Goal: Check status: Check status

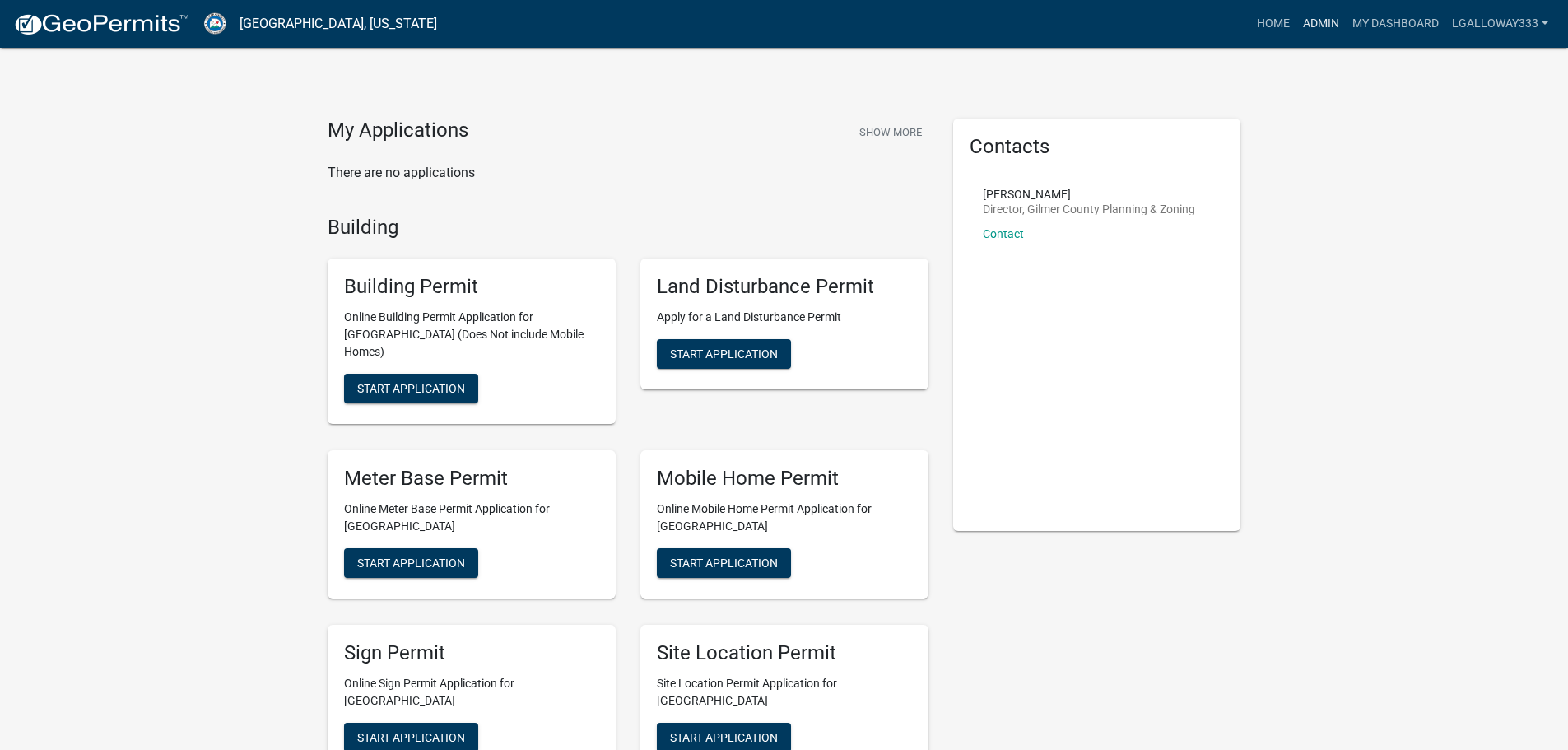
click at [1310, 23] on link "Admin" at bounding box center [1320, 24] width 49 height 31
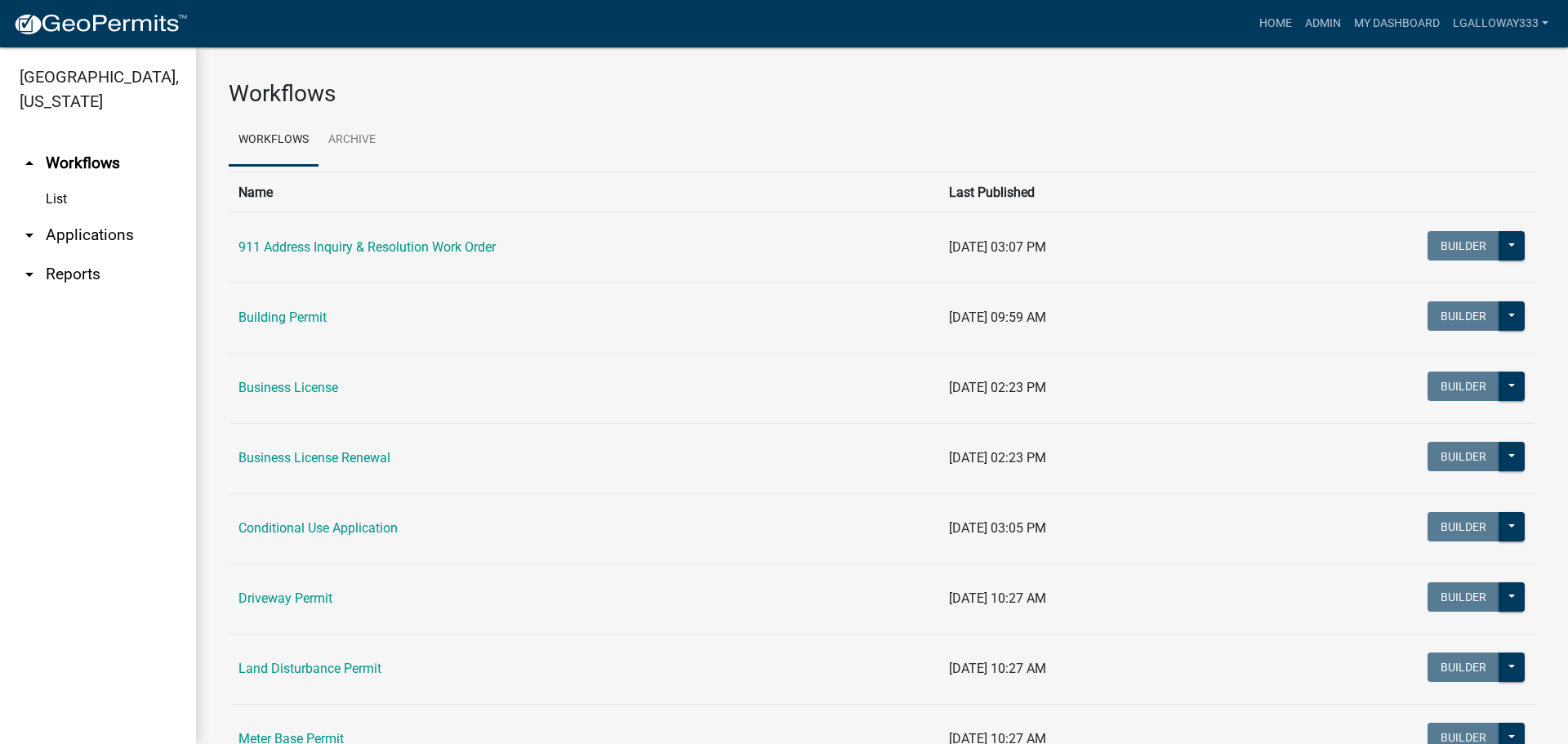
click at [109, 236] on link "arrow_drop_down Applications" at bounding box center [98, 235] width 196 height 40
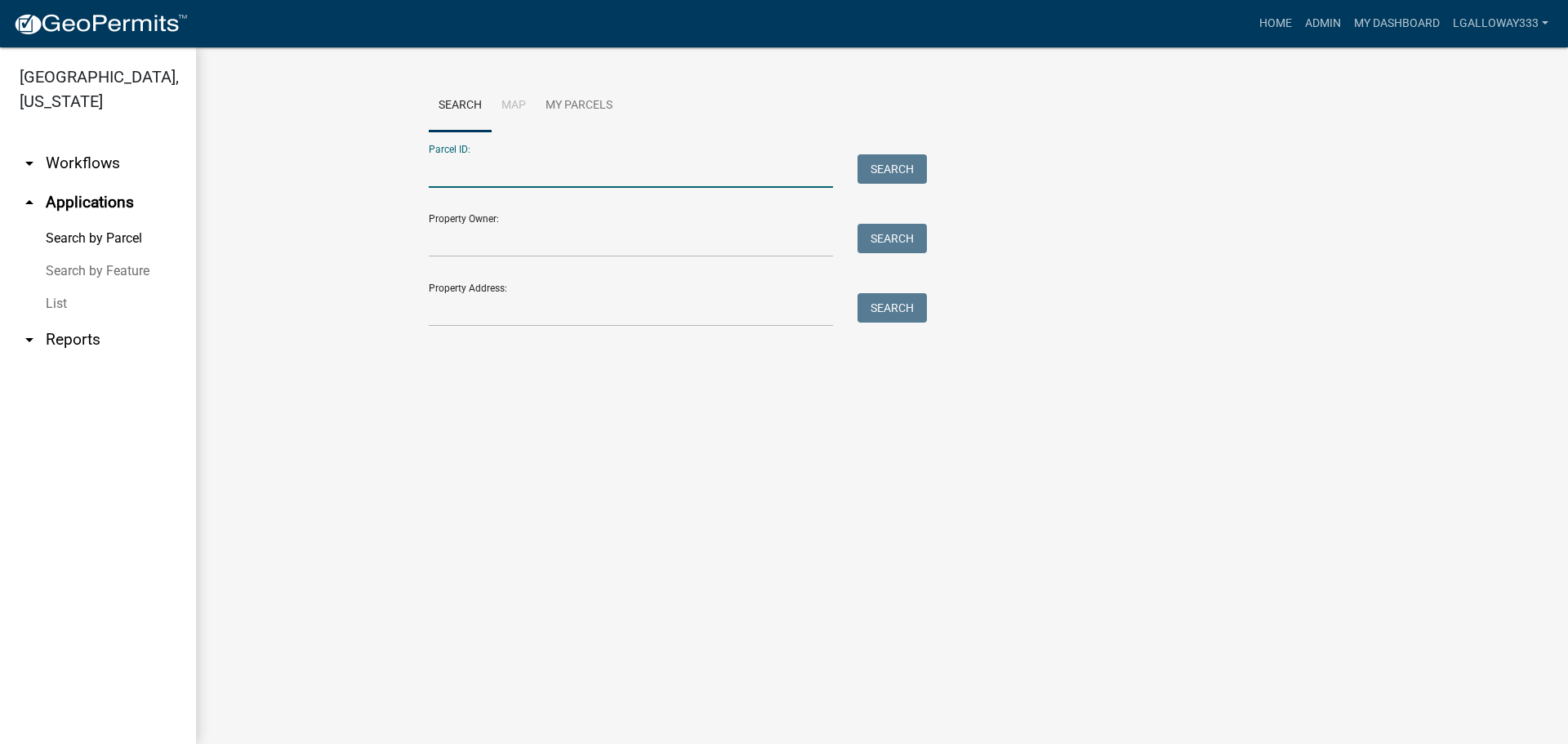
click at [470, 164] on input "Parcel ID:" at bounding box center [631, 171] width 404 height 34
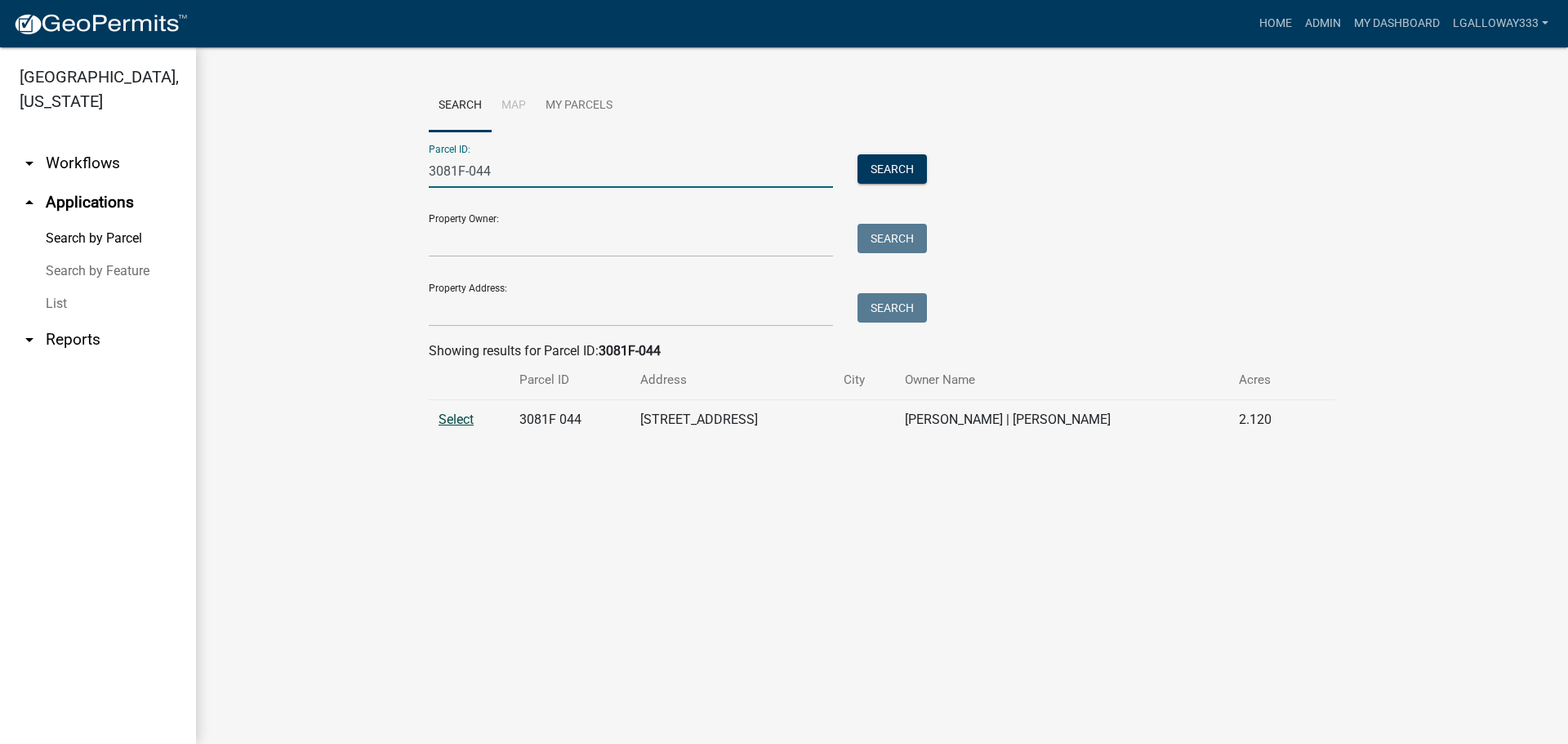
type input "3081F-044"
click at [463, 414] on span "Select" at bounding box center [456, 419] width 35 height 15
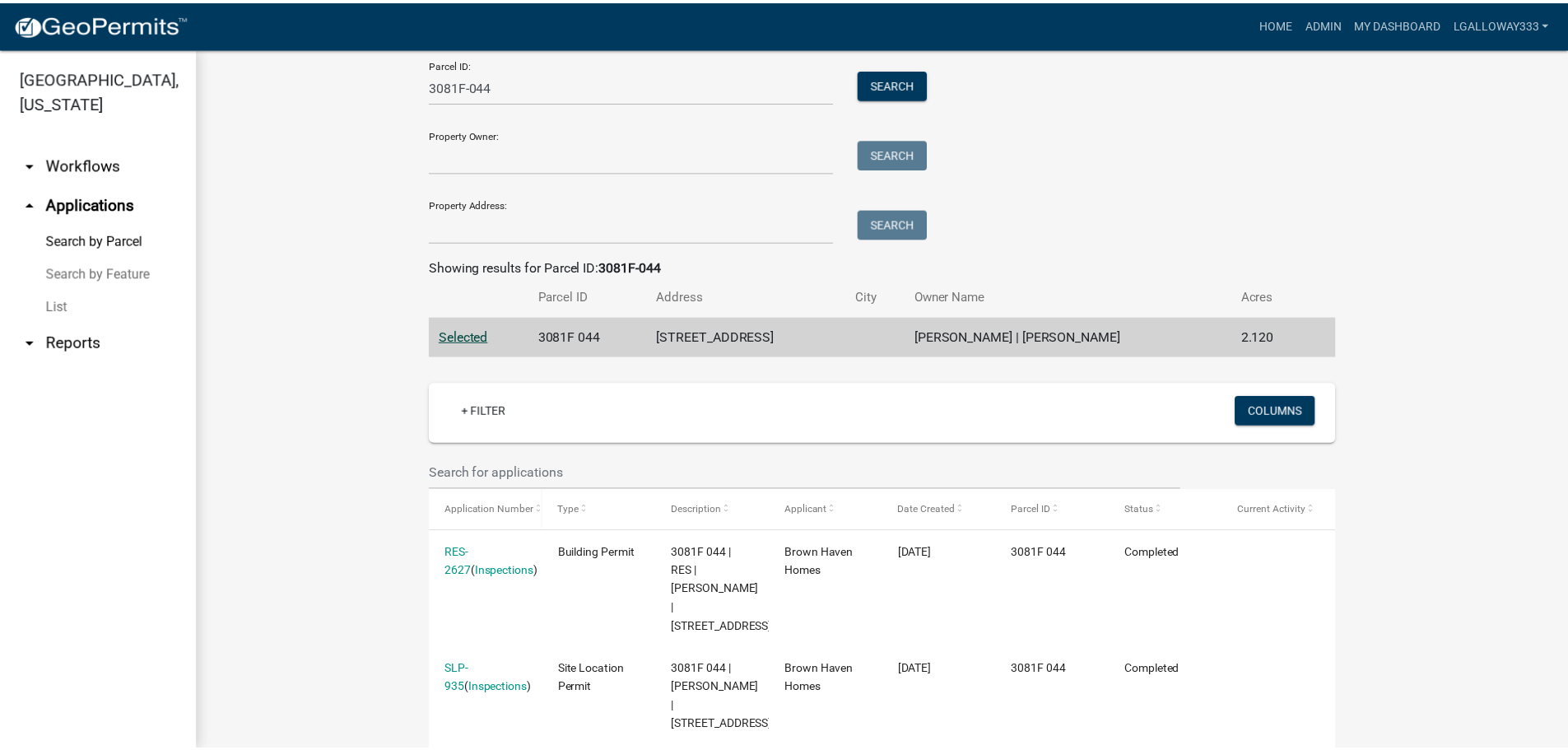
scroll to position [165, 0]
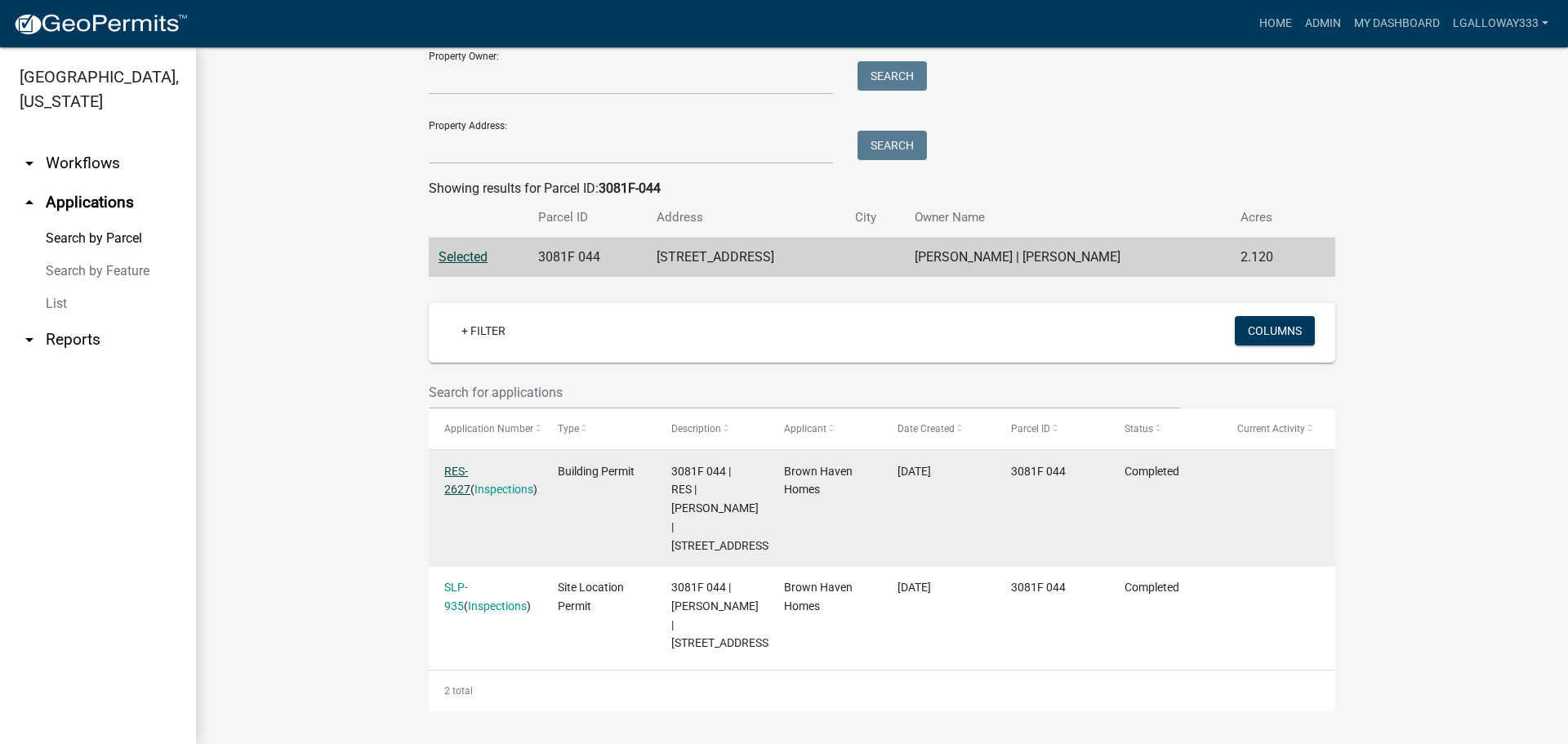
click at [471, 465] on link "RES-2627" at bounding box center [457, 481] width 26 height 32
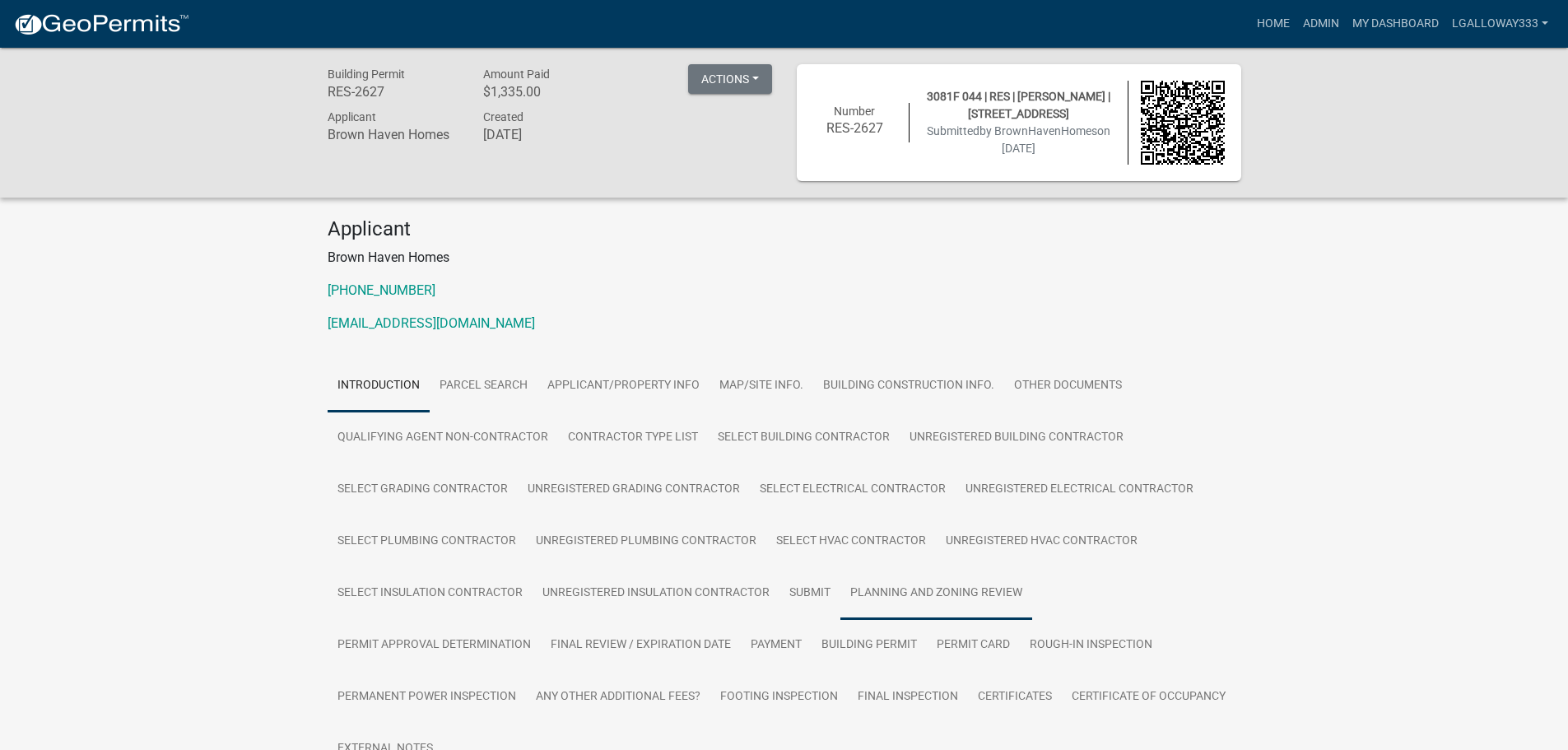
click at [865, 584] on link "Planning and Zoning Review" at bounding box center [936, 593] width 192 height 53
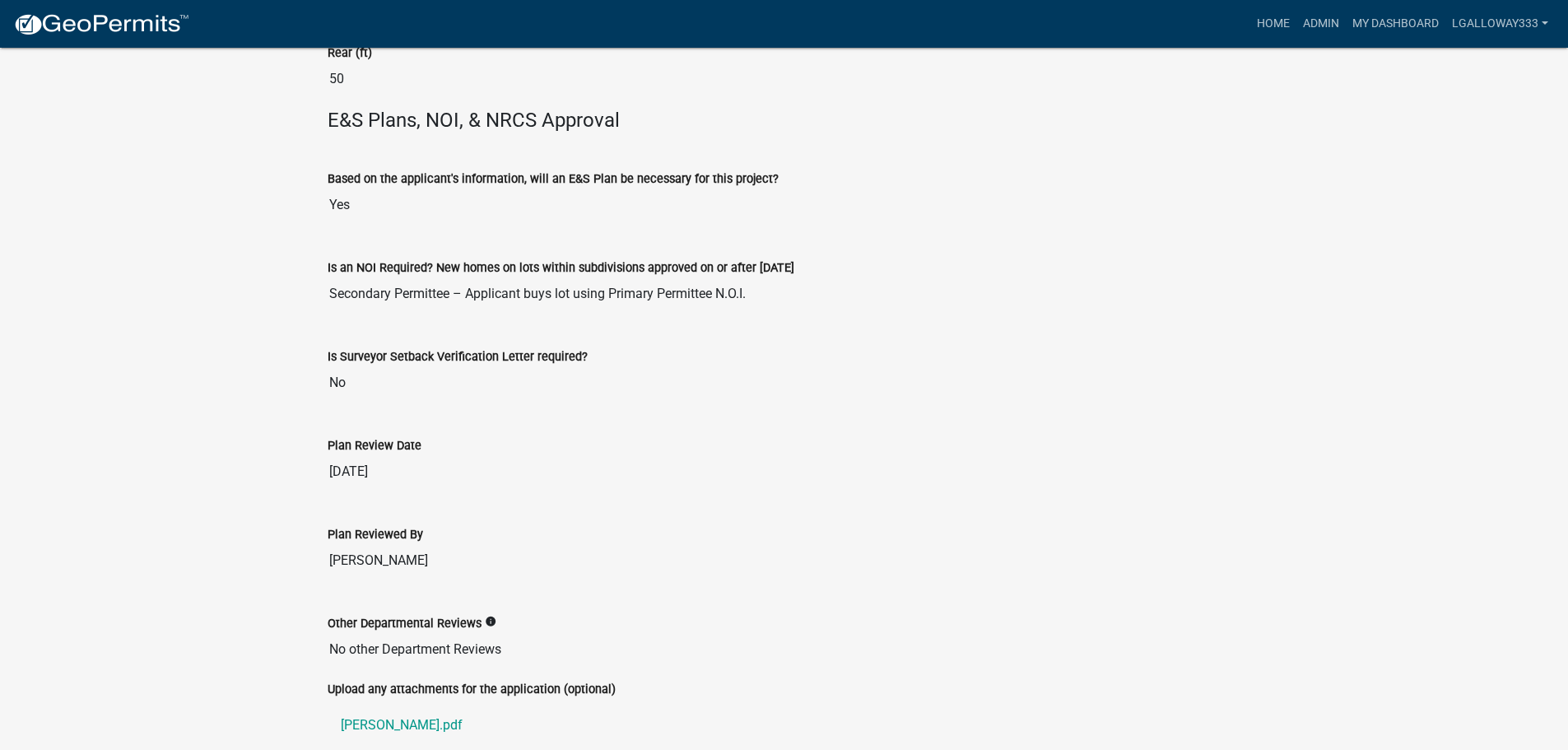
scroll to position [4013, 0]
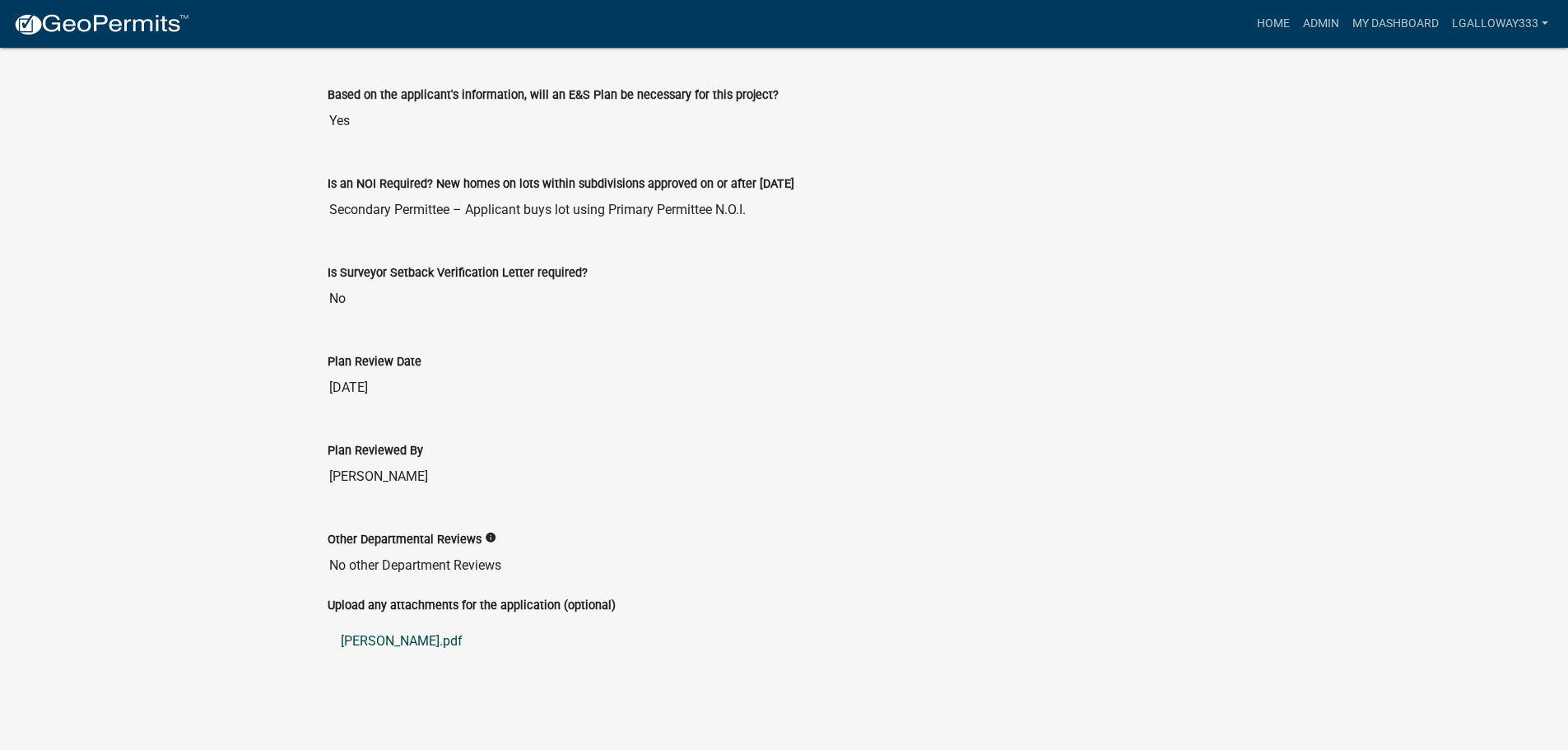
click at [370, 640] on link "[PERSON_NAME].pdf" at bounding box center [784, 641] width 914 height 40
